Goal: Transaction & Acquisition: Purchase product/service

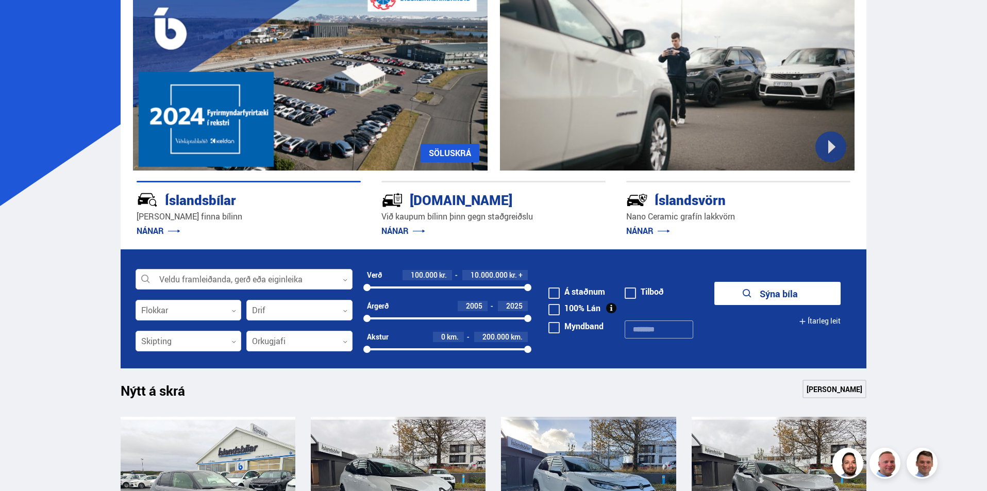
scroll to position [103, 0]
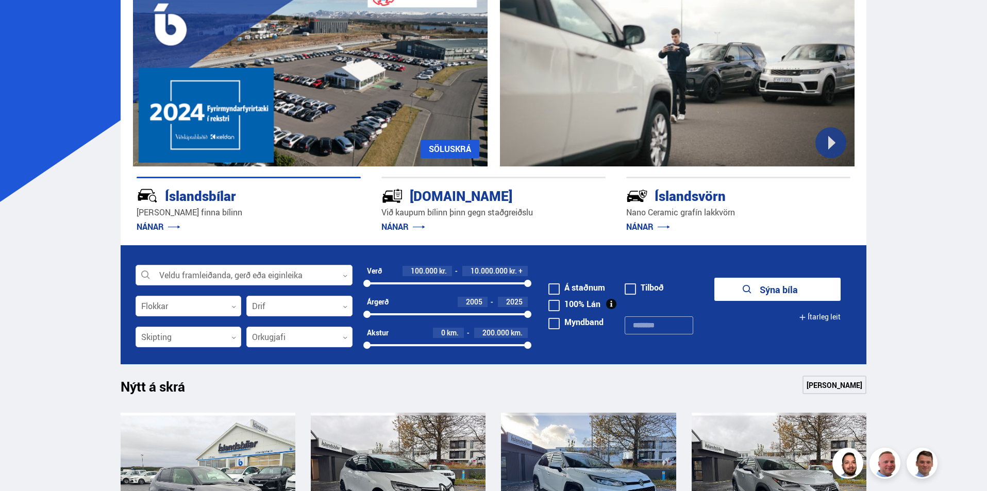
click at [282, 274] on div at bounding box center [243, 275] width 217 height 21
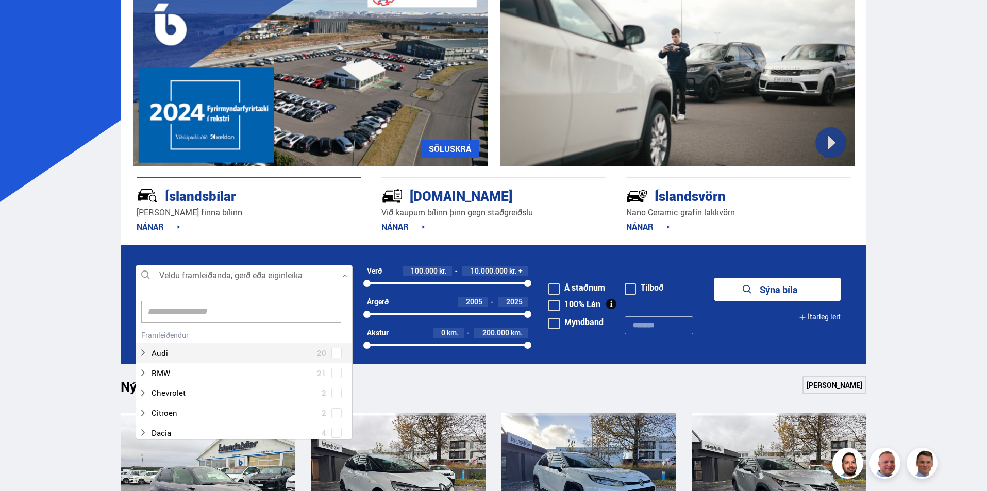
scroll to position [154, 214]
click at [234, 311] on input at bounding box center [241, 312] width 200 height 22
type input "***"
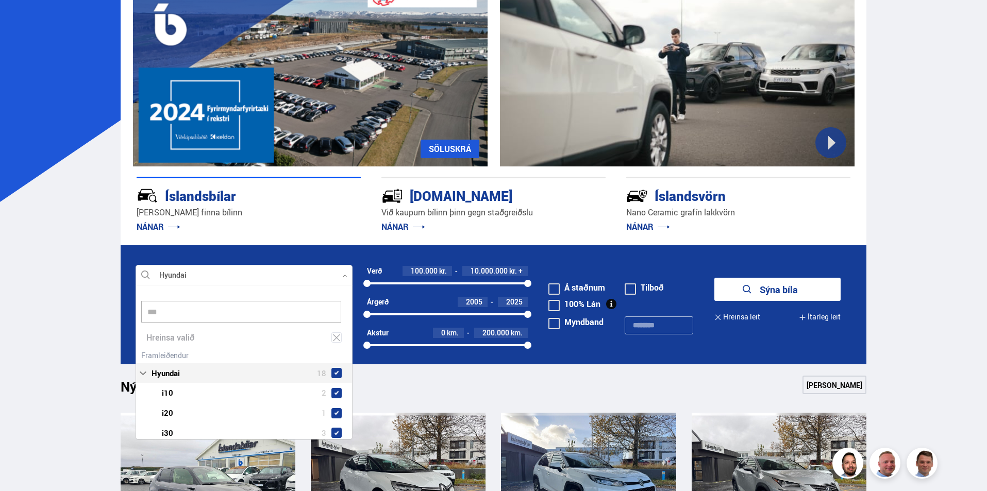
click at [258, 351] on div "Hyundai 18 Hyundai i10 2 Hyundai i20 1 Hyundai i30 3 Hyundai Inster 1 Hyundai I…" at bounding box center [244, 445] width 216 height 195
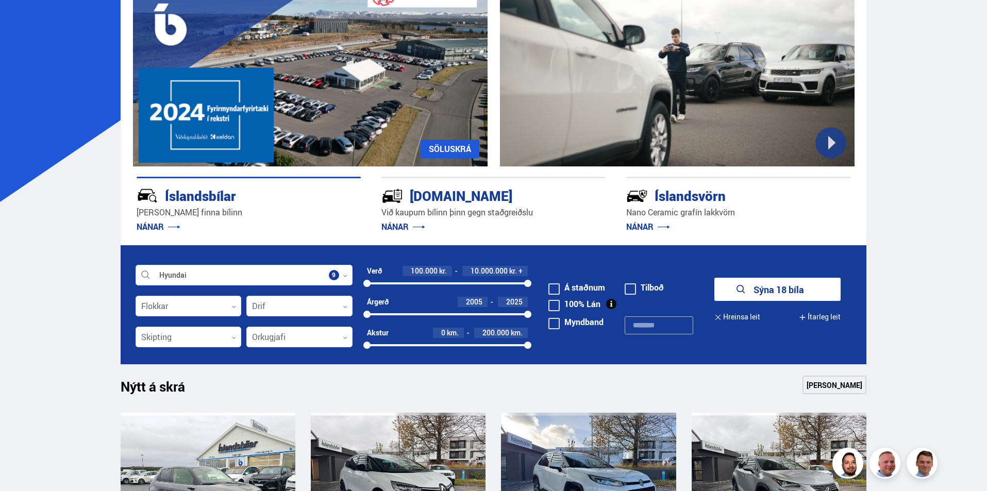
click at [509, 381] on div "Nýtt á skrá Sjá meira" at bounding box center [494, 388] width 746 height 25
drag, startPoint x: 524, startPoint y: 283, endPoint x: 404, endPoint y: 293, distance: 120.0
click at [404, 293] on div "Verð 100.000 kr. 2.400.000 kr. + 100000 2416359" at bounding box center [447, 281] width 161 height 31
drag, startPoint x: 365, startPoint y: 314, endPoint x: 462, endPoint y: 315, distance: 97.4
click at [462, 315] on div at bounding box center [461, 314] width 7 height 7
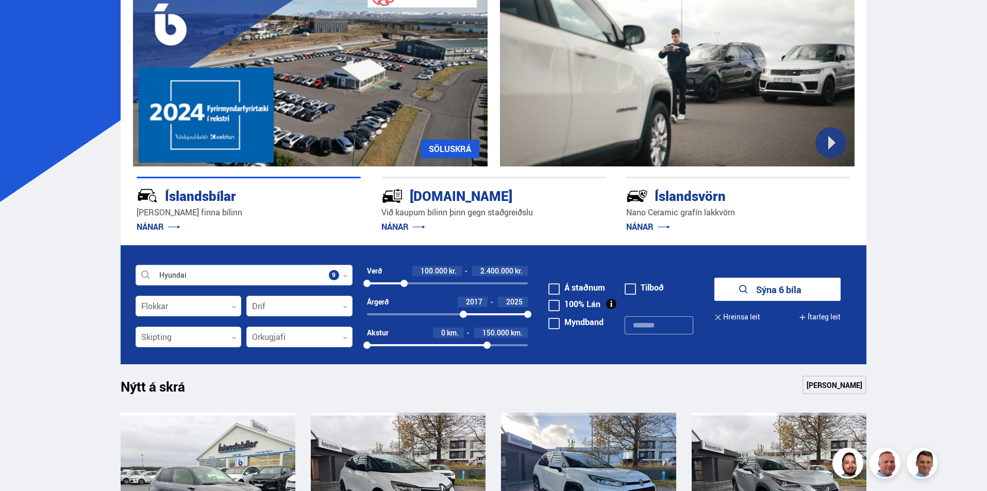
drag, startPoint x: 527, startPoint y: 344, endPoint x: 487, endPoint y: 351, distance: 40.7
click at [487, 351] on div "Akstur 0 km. 150.000 km. 0 149032" at bounding box center [447, 341] width 161 height 27
click at [784, 294] on button "Sýna 5 bíla" at bounding box center [777, 289] width 126 height 23
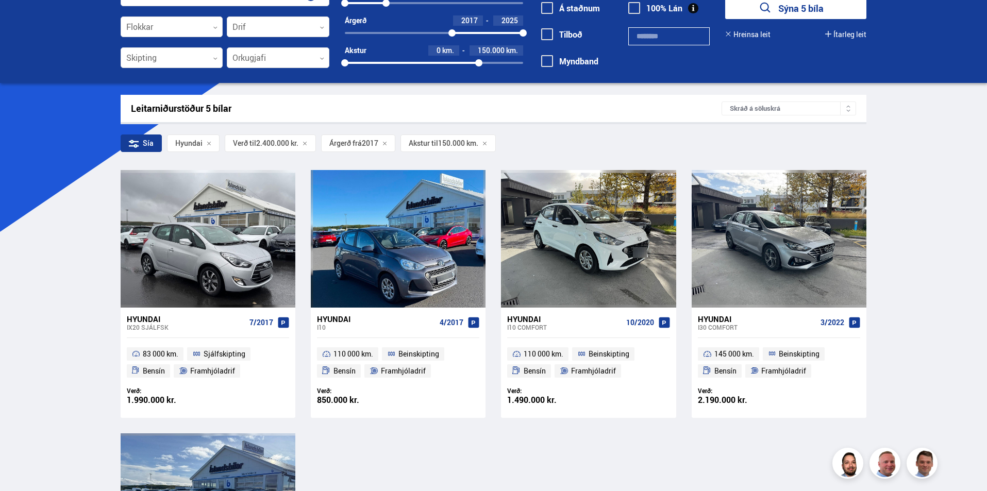
scroll to position [52, 0]
